Goal: Task Accomplishment & Management: Use online tool/utility

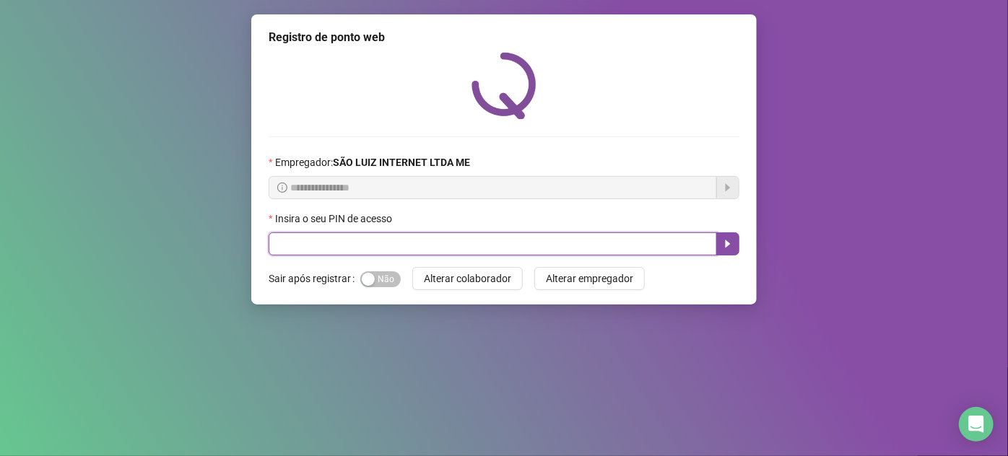
click at [350, 242] on input "text" at bounding box center [493, 243] width 448 height 23
drag, startPoint x: 369, startPoint y: 287, endPoint x: 367, endPoint y: 273, distance: 14.6
click at [370, 287] on button "Sim Não" at bounding box center [380, 279] width 40 height 16
drag, startPoint x: 366, startPoint y: 245, endPoint x: 364, endPoint y: 235, distance: 11.0
click at [365, 241] on input "text" at bounding box center [493, 243] width 448 height 23
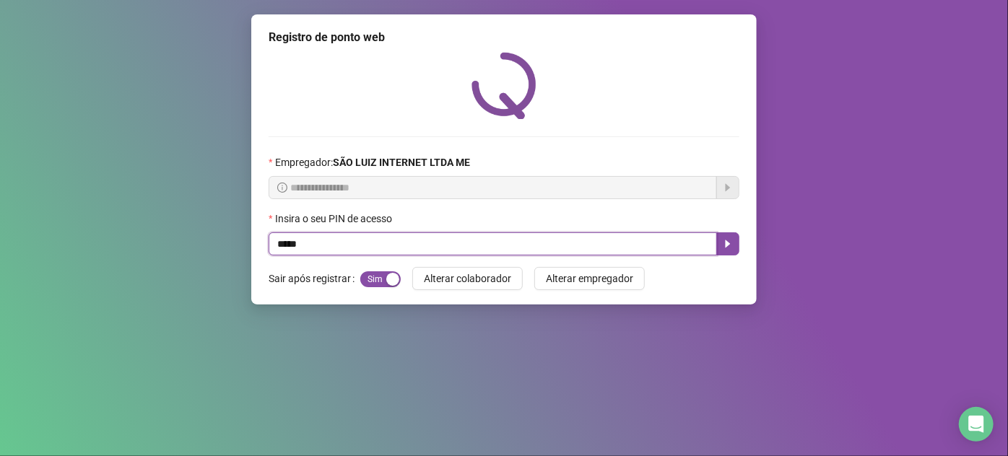
type input "*****"
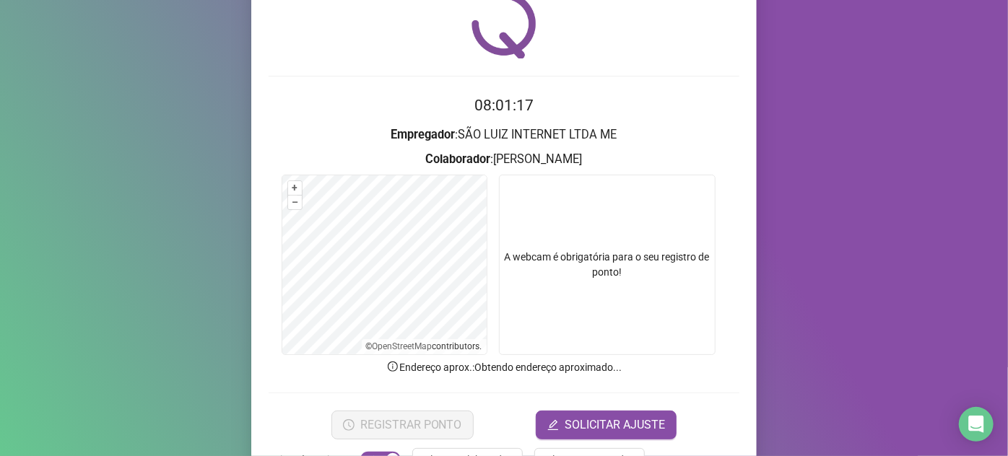
scroll to position [106, 0]
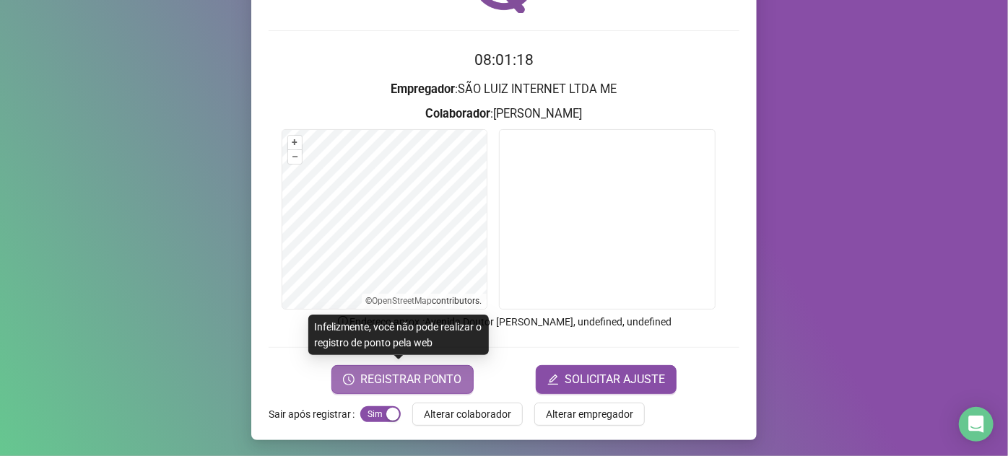
click at [425, 380] on span "REGISTRAR PONTO" at bounding box center [411, 379] width 102 height 17
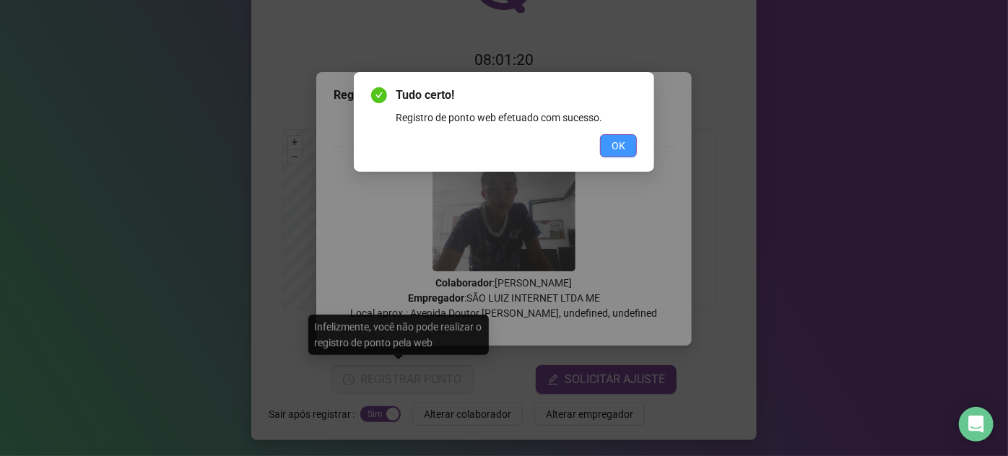
click at [629, 152] on button "OK" at bounding box center [618, 145] width 37 height 23
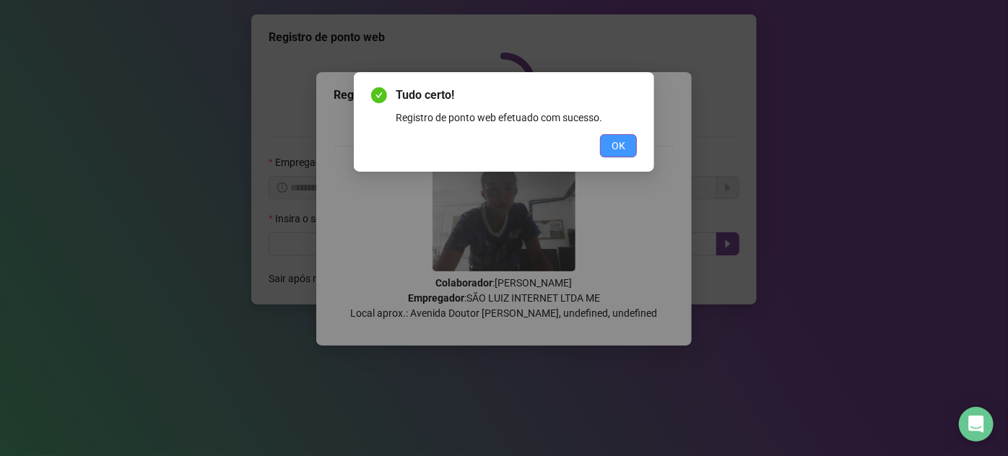
scroll to position [0, 0]
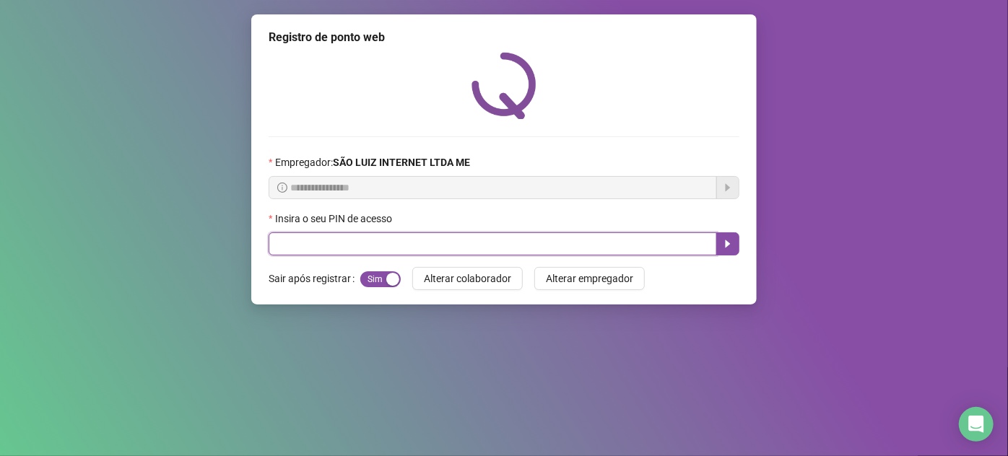
click at [621, 256] on input "text" at bounding box center [493, 243] width 448 height 23
type input "*****"
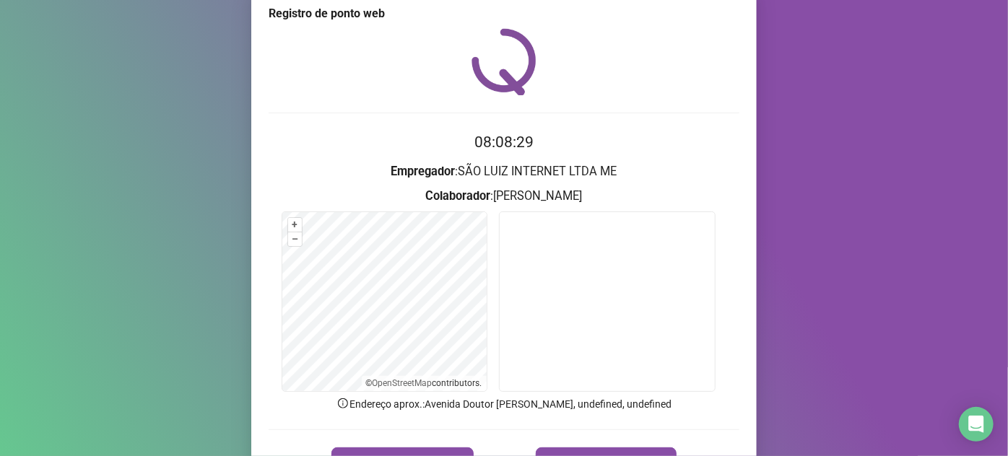
scroll to position [65, 0]
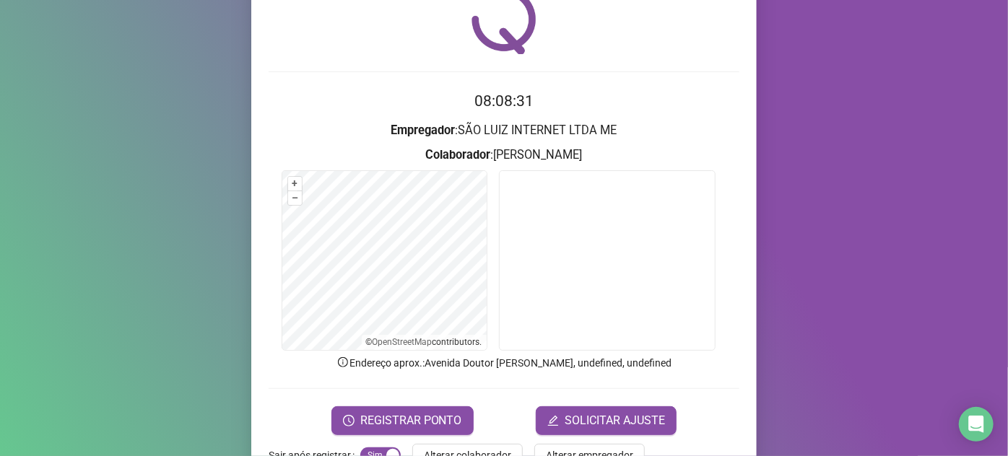
click at [416, 435] on div "Registro de ponto web 08:08:31 Empregador : SÃO LUIZ INTERNET LTDA ME Colaborad…" at bounding box center [503, 215] width 505 height 532
click at [420, 426] on span "REGISTRAR PONTO" at bounding box center [411, 420] width 102 height 17
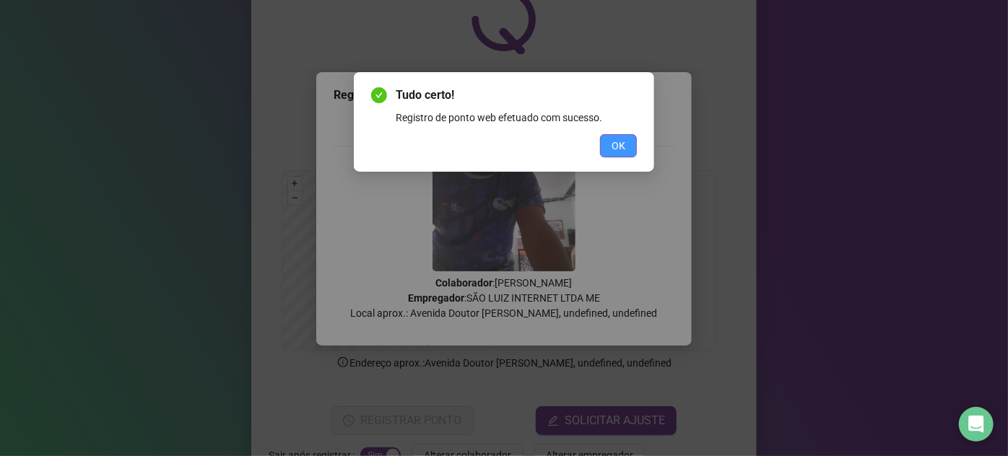
click at [628, 150] on button "OK" at bounding box center [618, 145] width 37 height 23
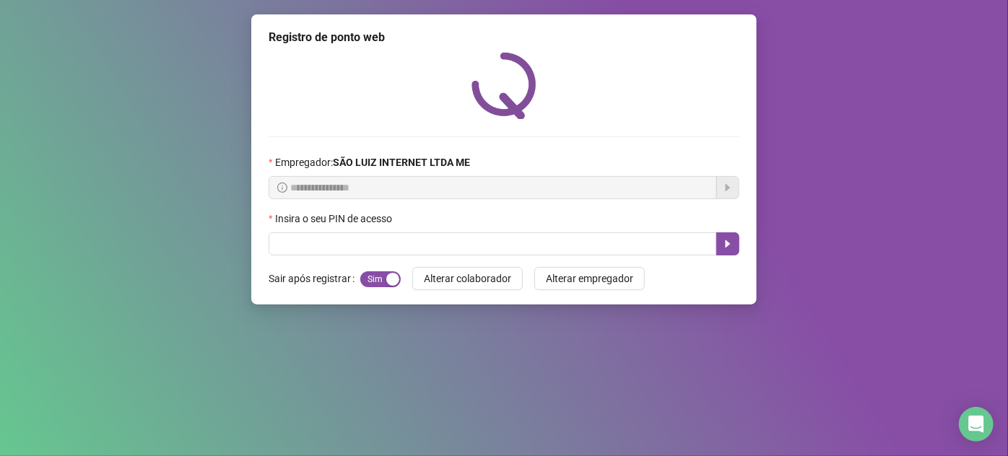
scroll to position [0, 0]
